Goal: Transaction & Acquisition: Purchase product/service

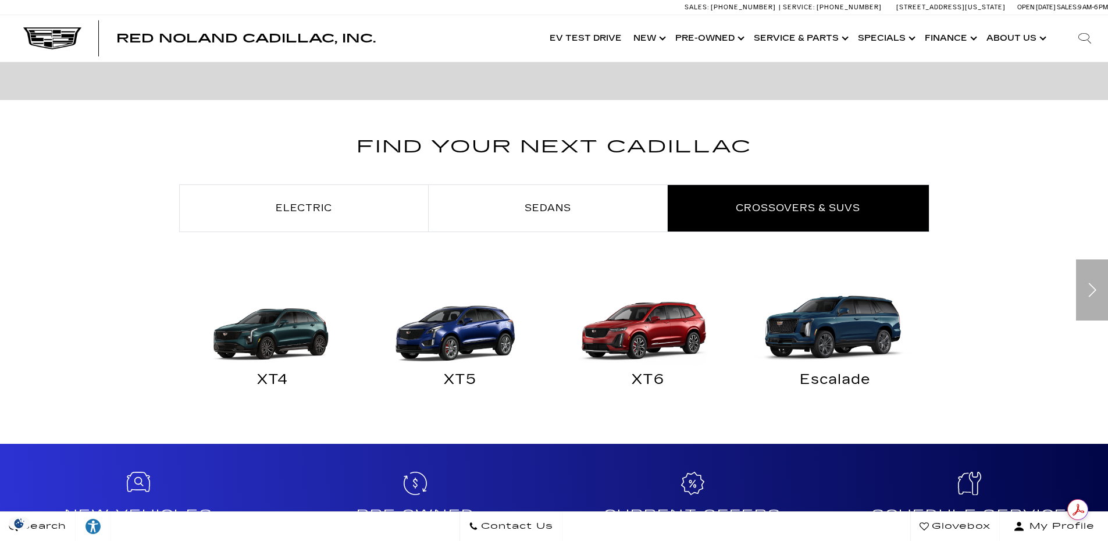
click at [468, 350] on img at bounding box center [457, 321] width 176 height 88
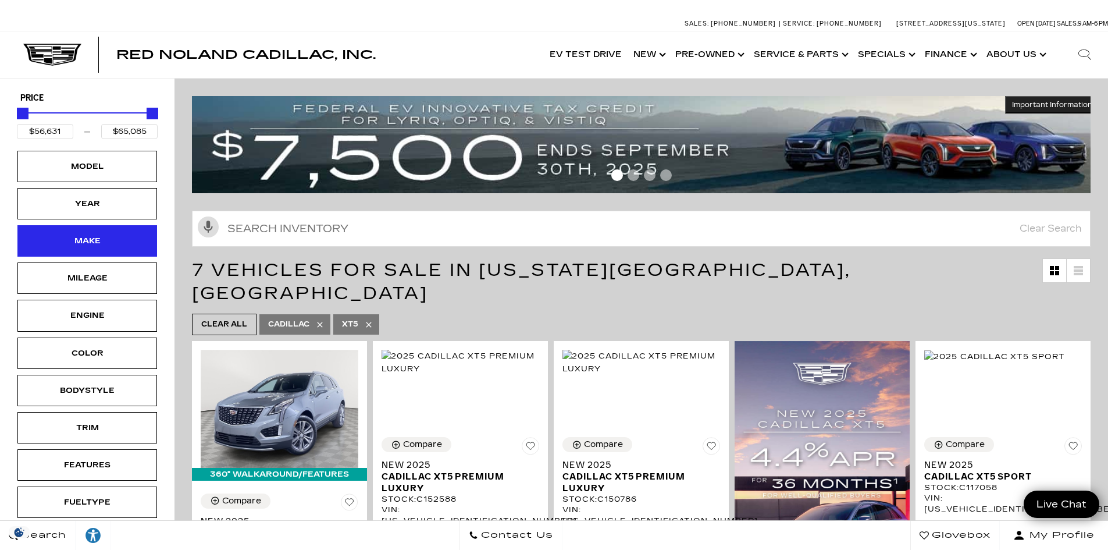
click at [89, 230] on div "Make" at bounding box center [87, 240] width 140 height 31
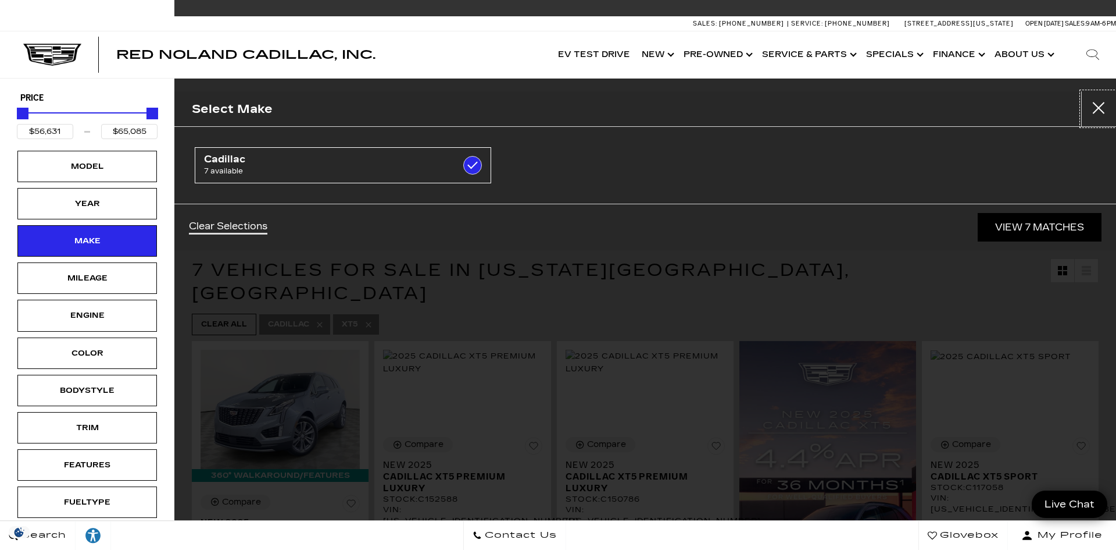
click at [1097, 116] on button "Close" at bounding box center [1099, 108] width 35 height 35
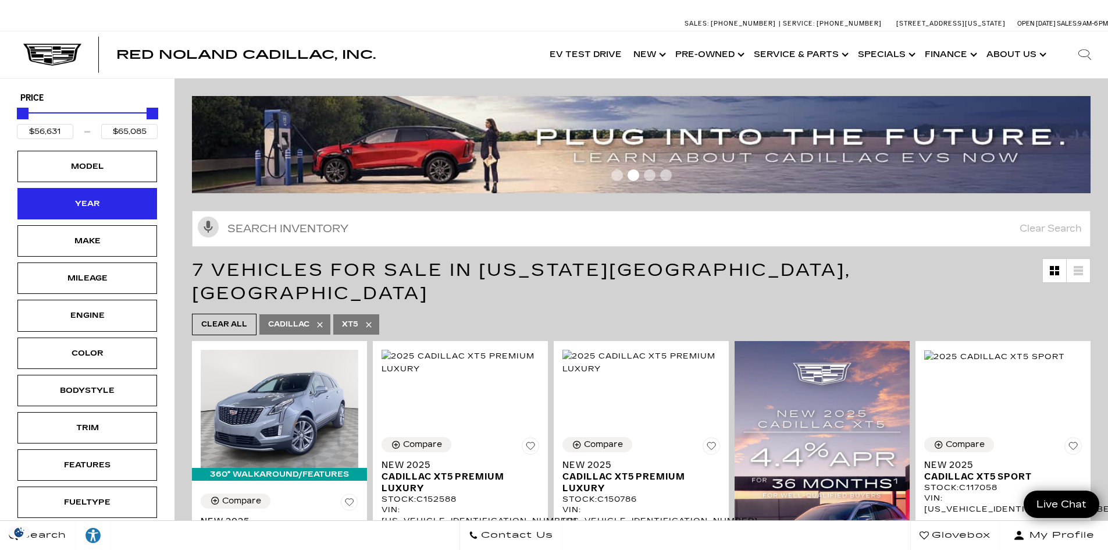
click at [114, 212] on div "Year" at bounding box center [87, 203] width 140 height 31
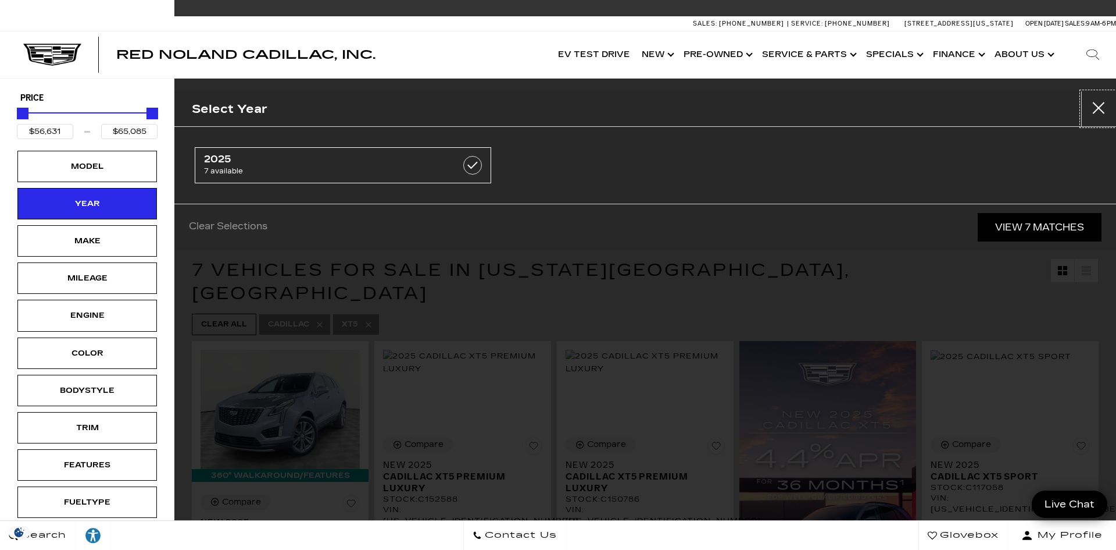
click at [1089, 104] on button "Close" at bounding box center [1099, 108] width 35 height 35
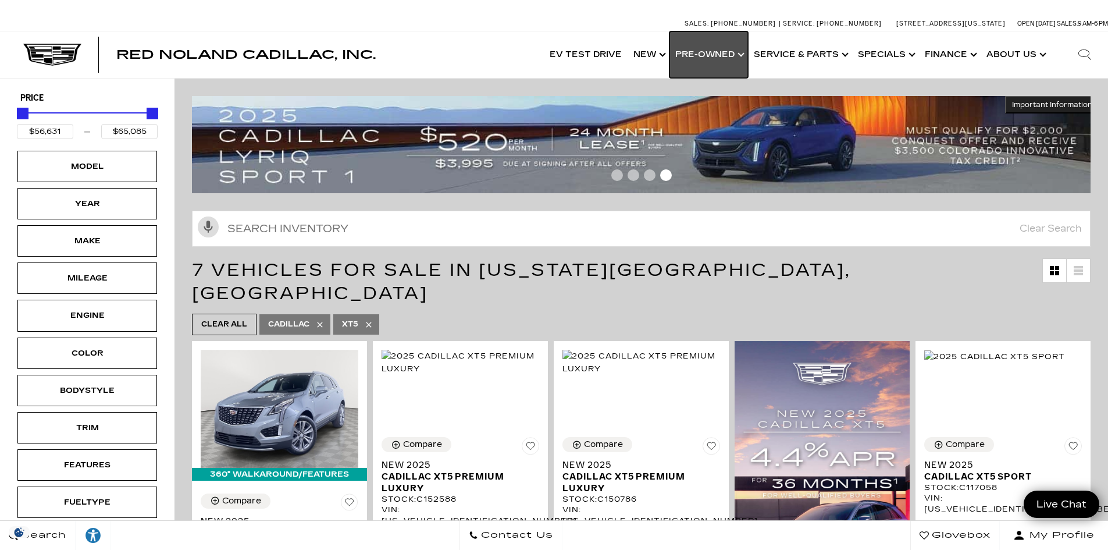
click at [745, 58] on link "Show Pre-Owned" at bounding box center [708, 54] width 79 height 47
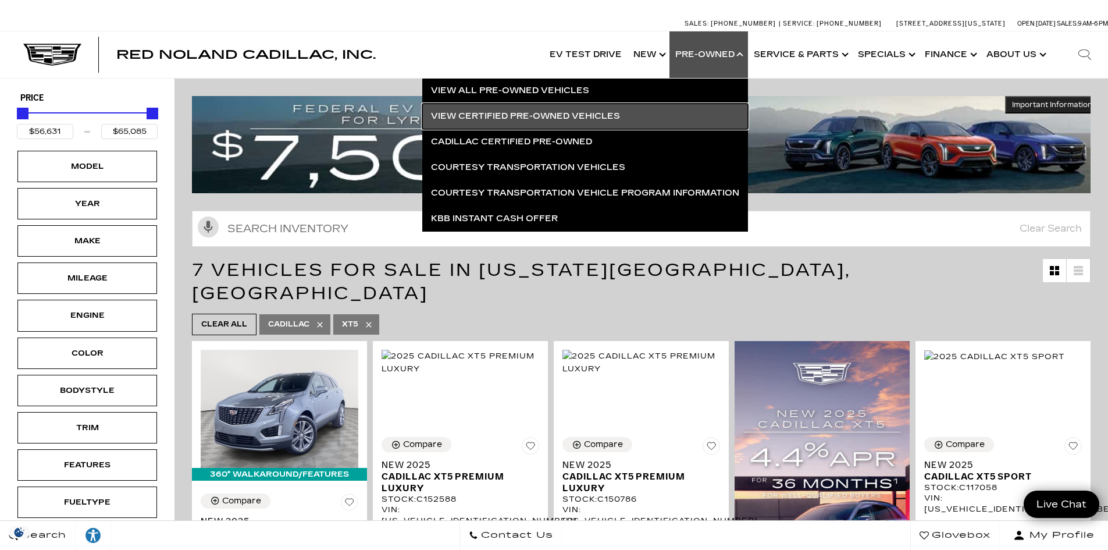
click at [550, 113] on link "View Certified Pre-Owned Vehicles" at bounding box center [585, 117] width 326 height 26
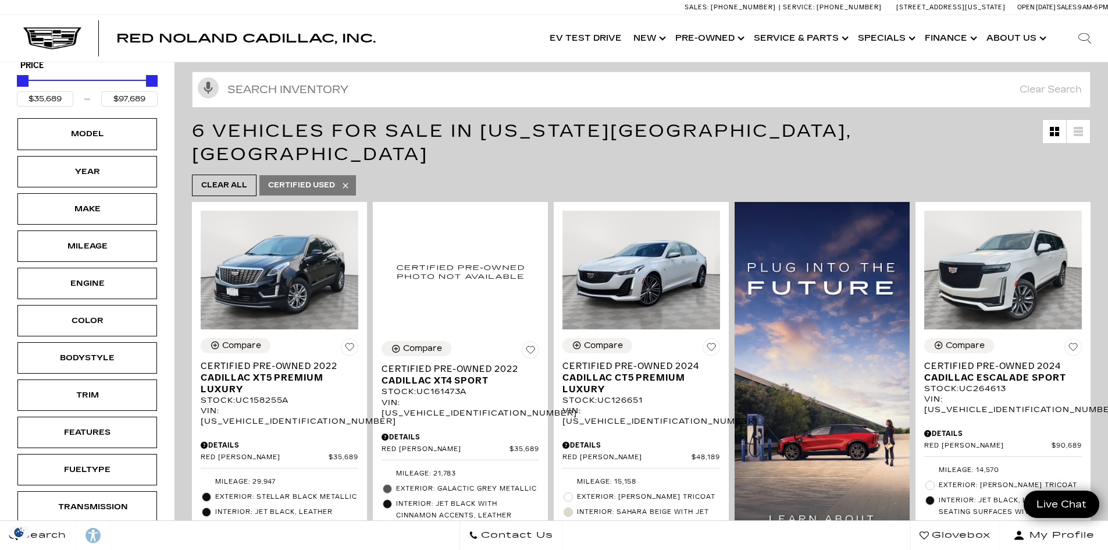
scroll to position [233, 0]
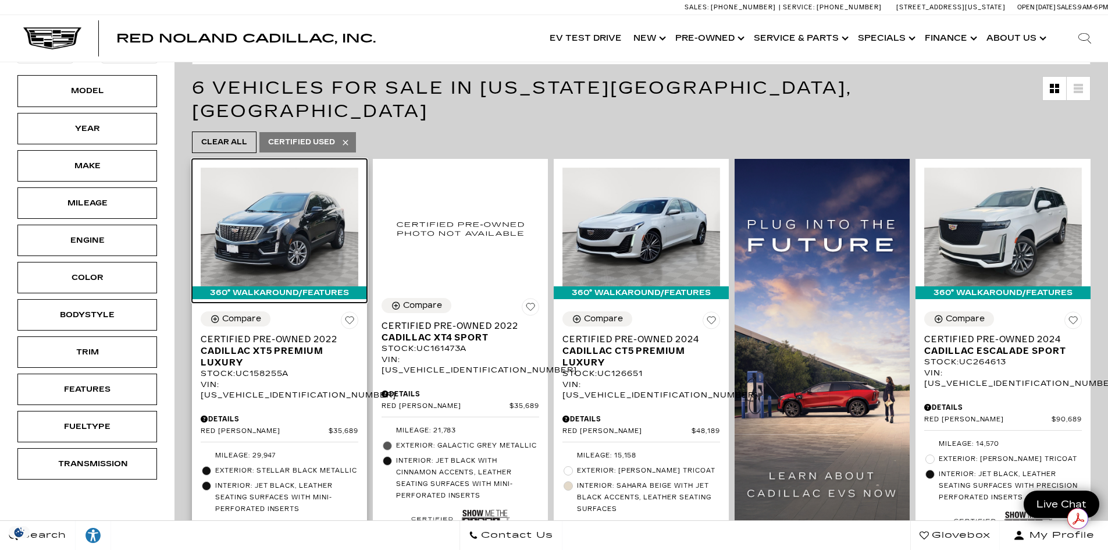
click at [281, 215] on img at bounding box center [280, 226] width 158 height 118
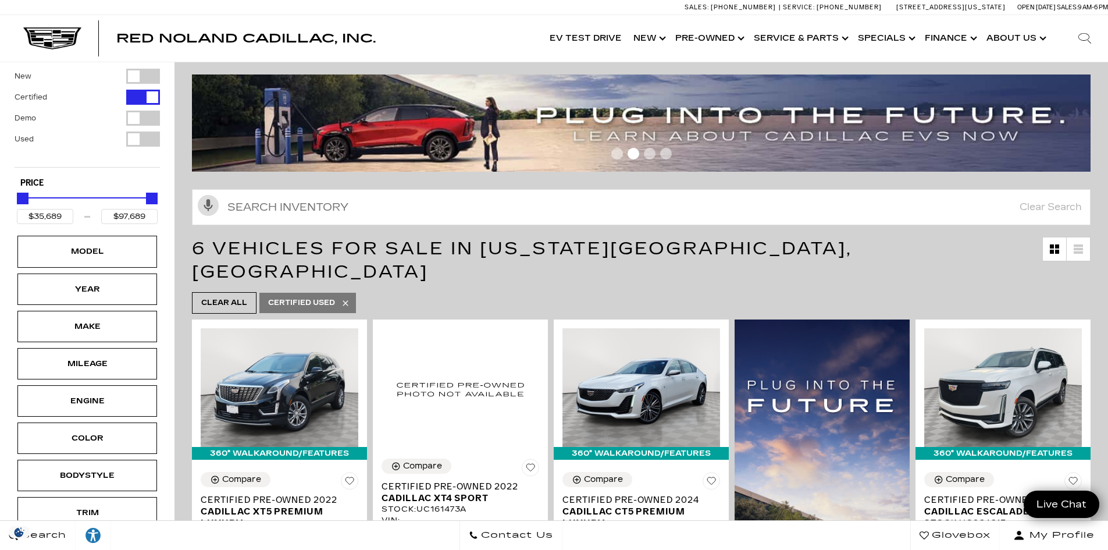
scroll to position [58, 0]
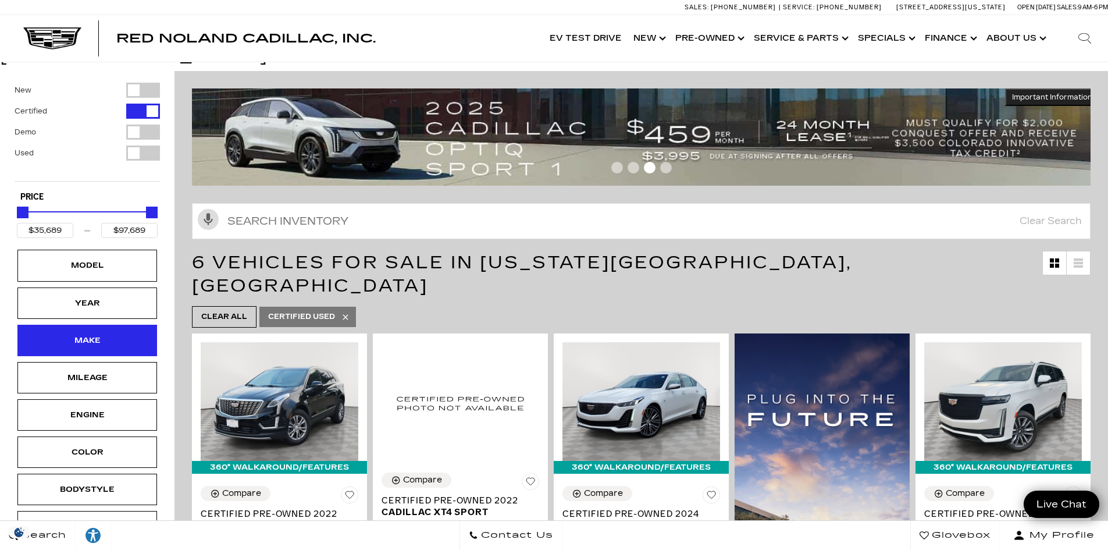
click at [105, 334] on div "Make" at bounding box center [87, 340] width 58 height 13
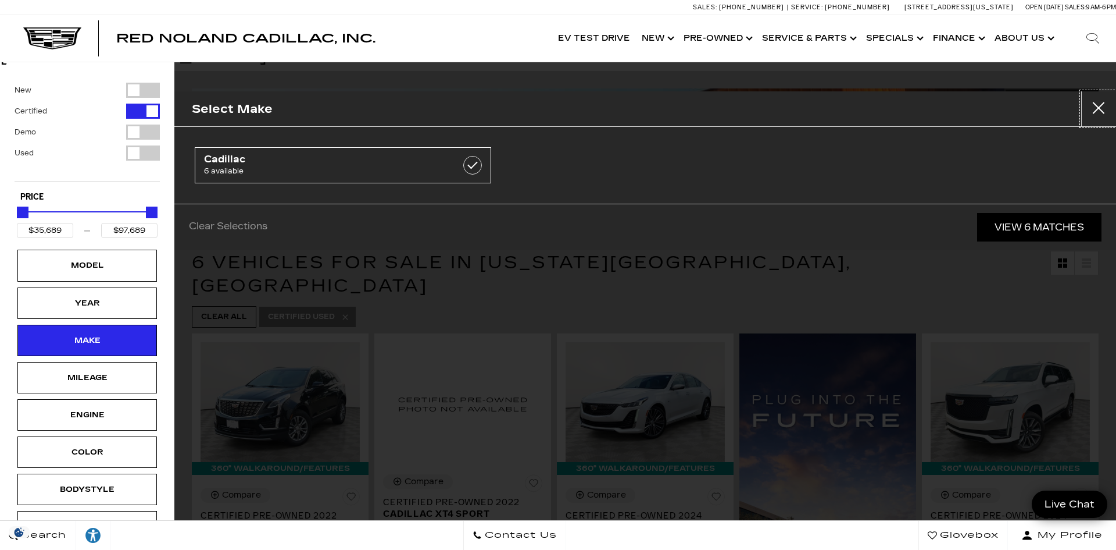
click at [1093, 104] on button "close" at bounding box center [1099, 108] width 35 height 35
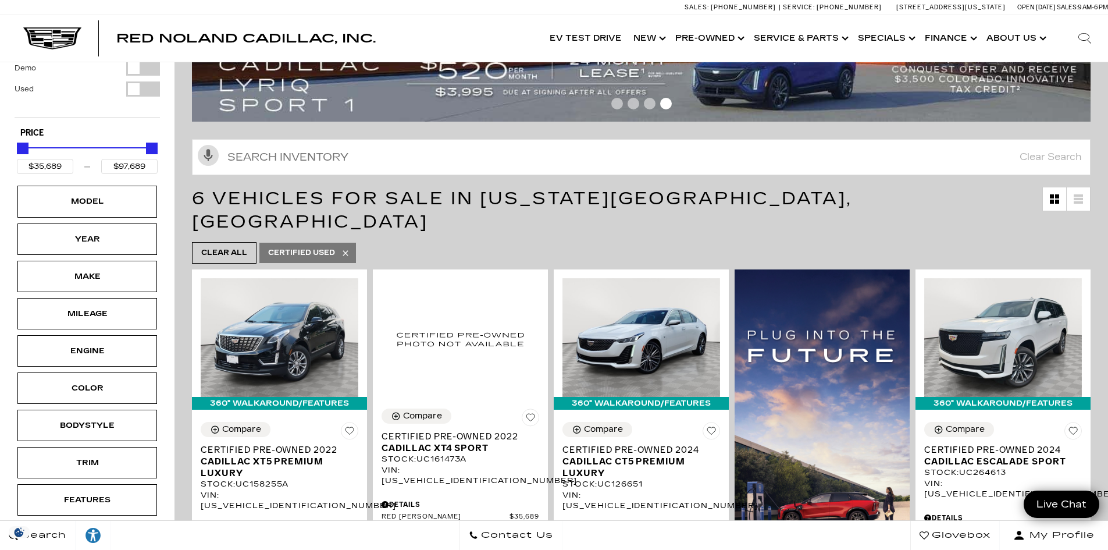
scroll to position [0, 0]
